Goal: Task Accomplishment & Management: Manage account settings

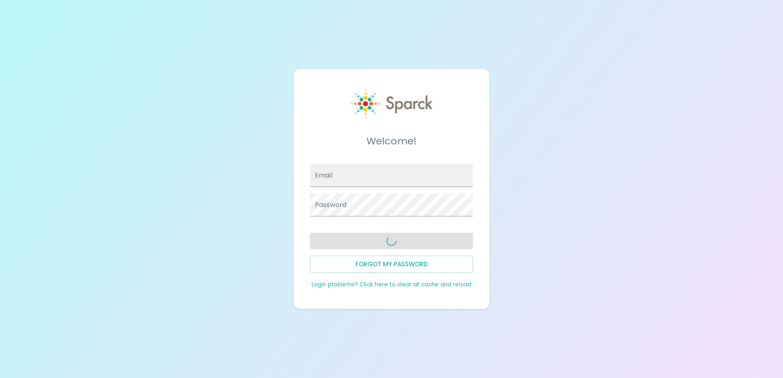
type input "[EMAIL_ADDRESS][DOMAIN_NAME]"
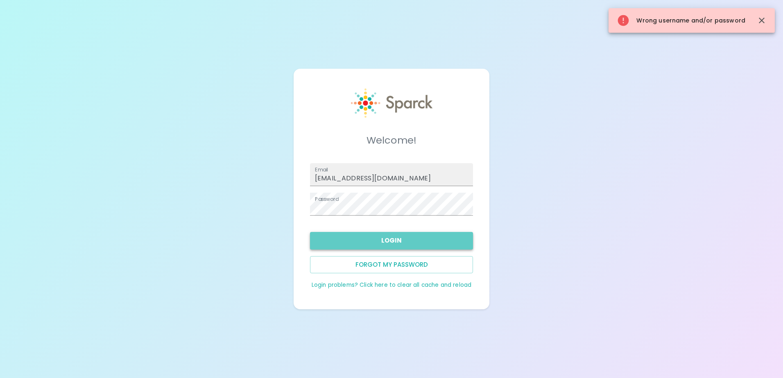
click at [408, 242] on button "Login" at bounding box center [391, 240] width 163 height 17
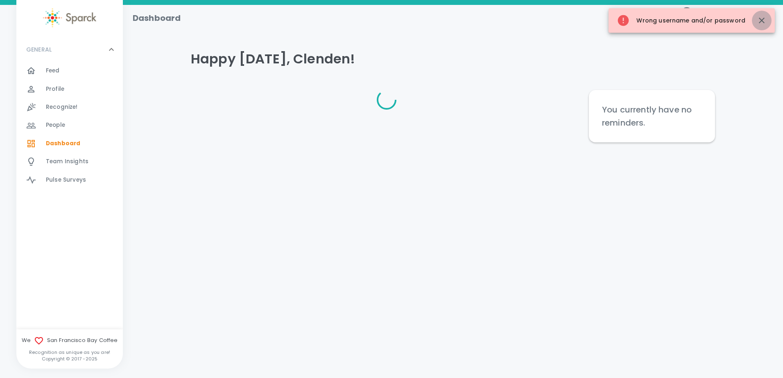
click at [762, 21] on icon "button" at bounding box center [762, 21] width 6 height 6
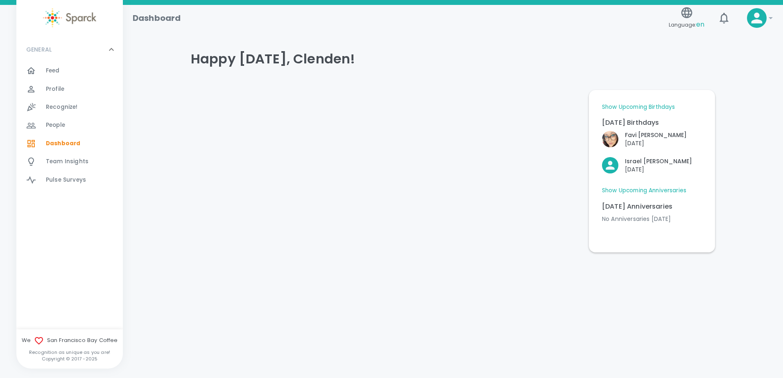
click at [70, 67] on div "Feed 0" at bounding box center [84, 70] width 77 height 11
